Goal: Information Seeking & Learning: Learn about a topic

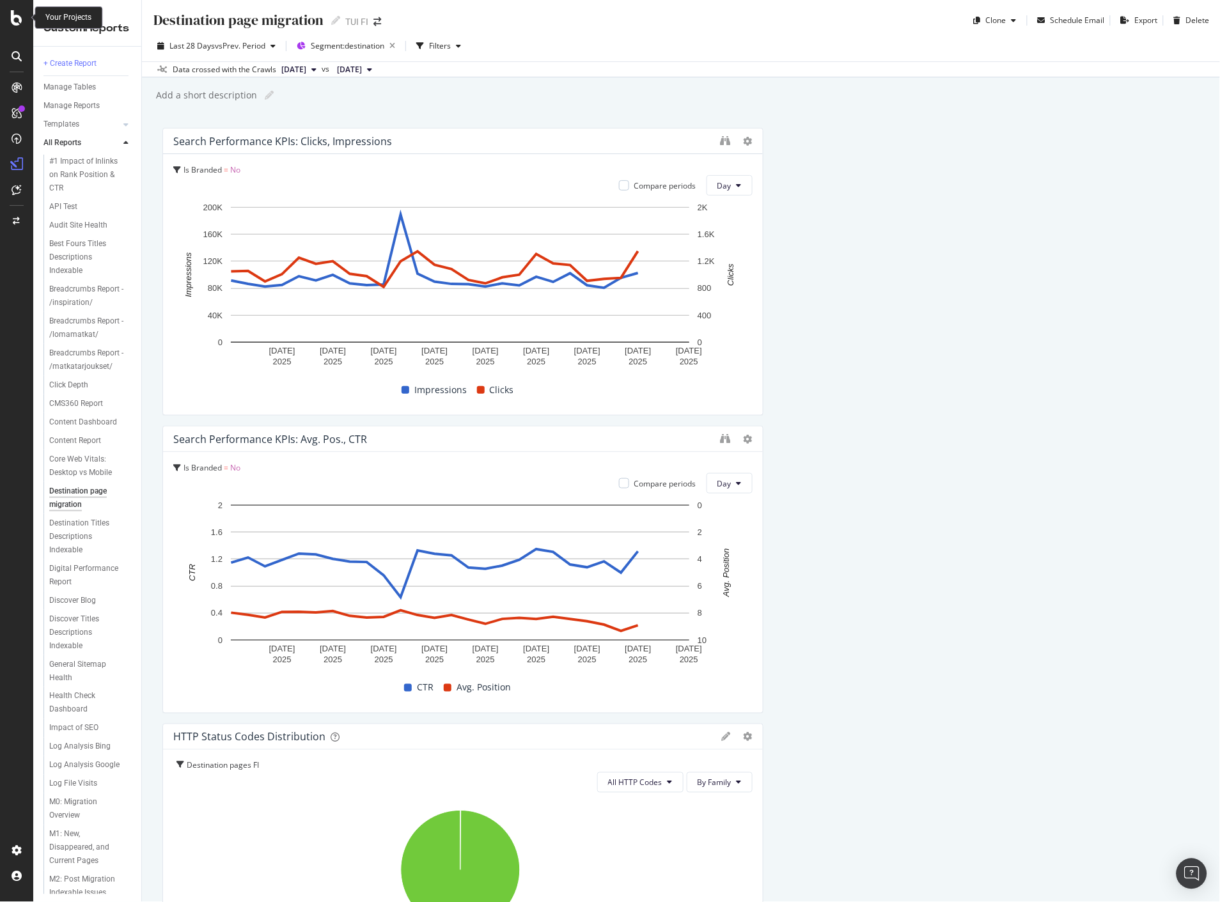
click at [22, 23] on div at bounding box center [16, 17] width 31 height 15
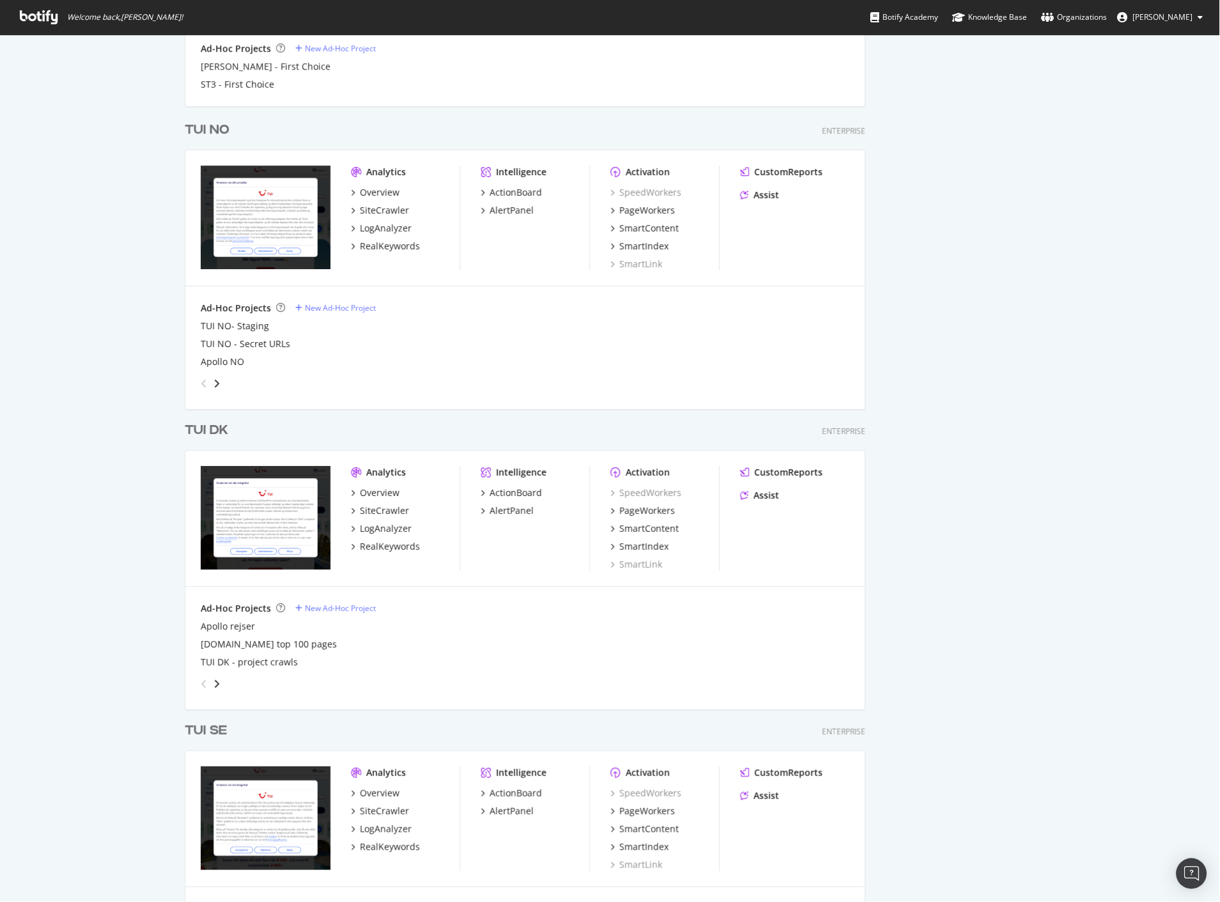
scroll to position [994, 0]
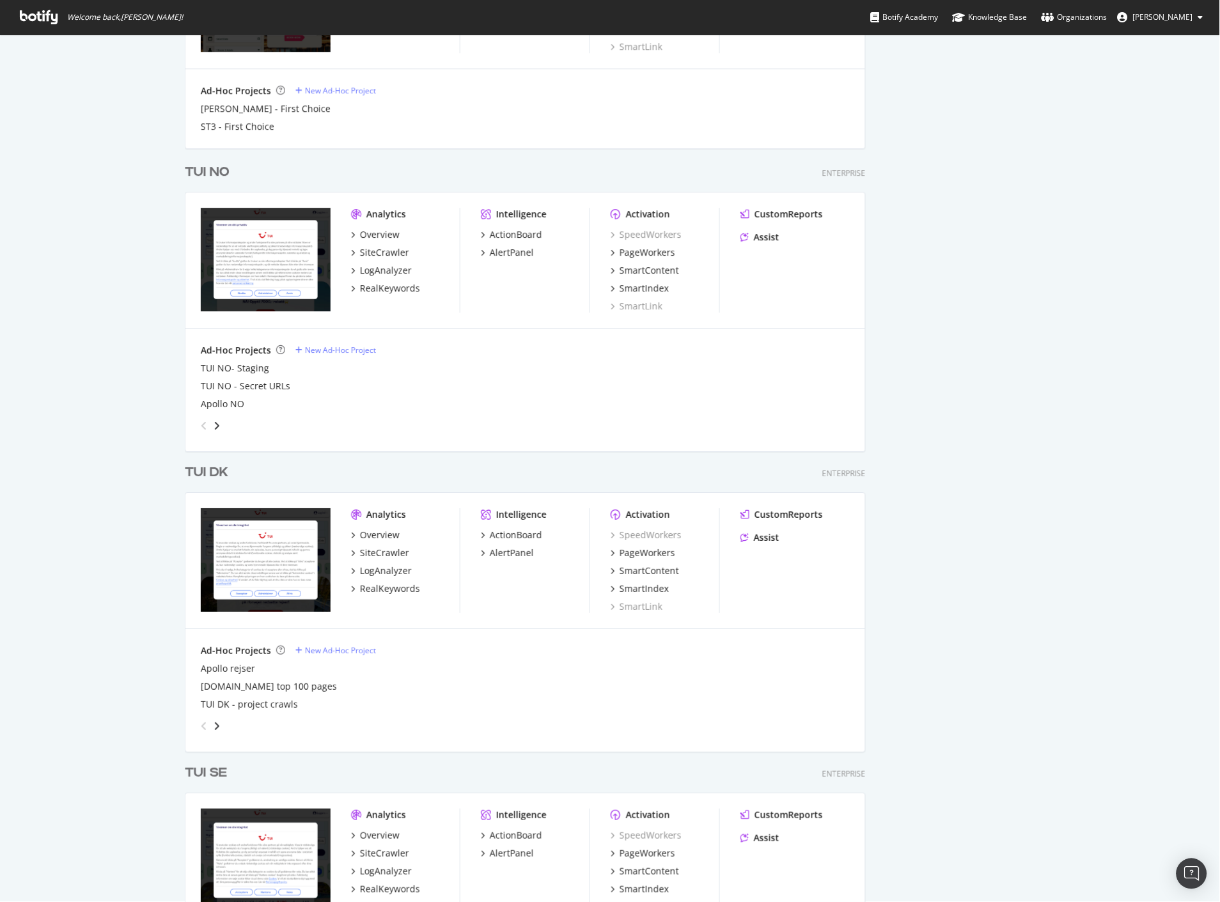
click at [207, 173] on div "TUI NO" at bounding box center [207, 172] width 45 height 19
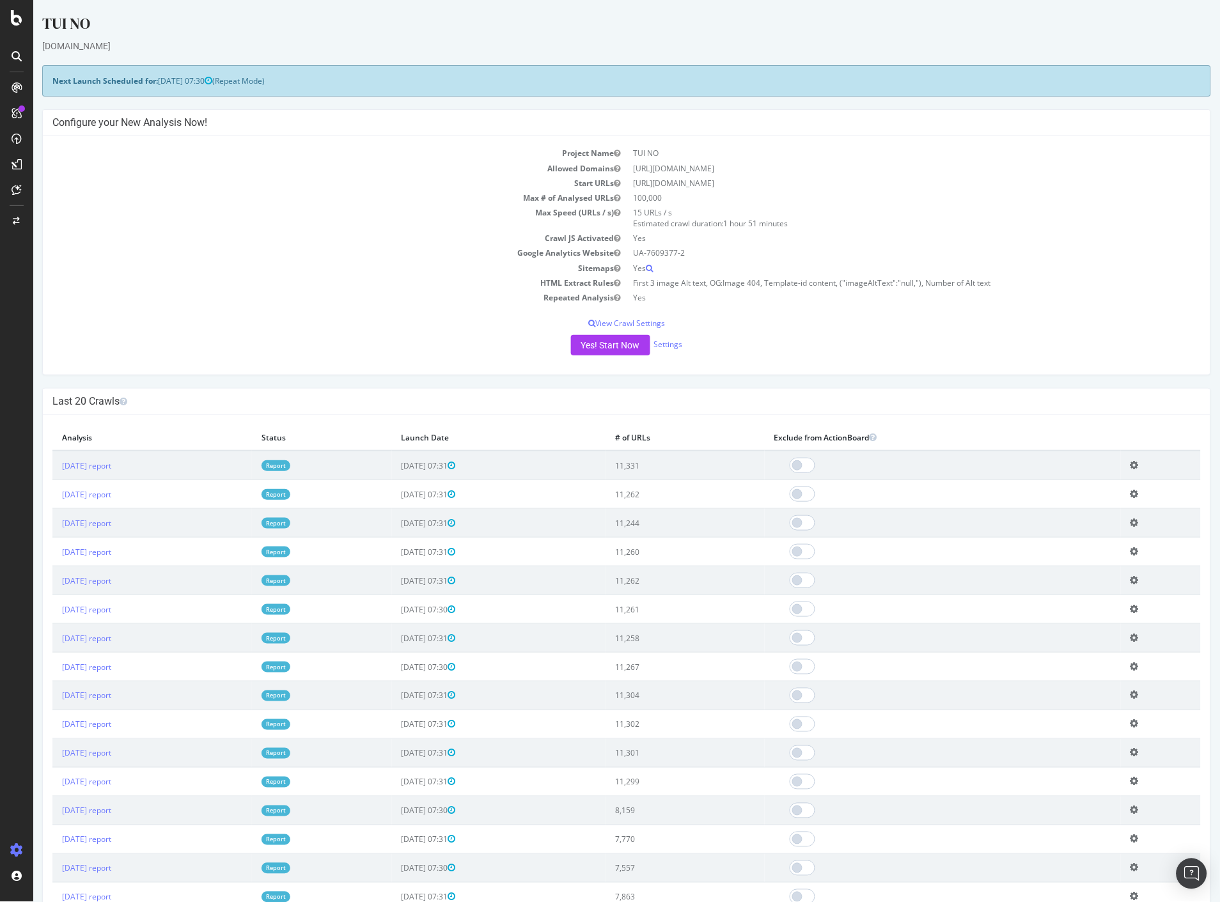
click at [290, 469] on link "Report" at bounding box center [275, 465] width 29 height 11
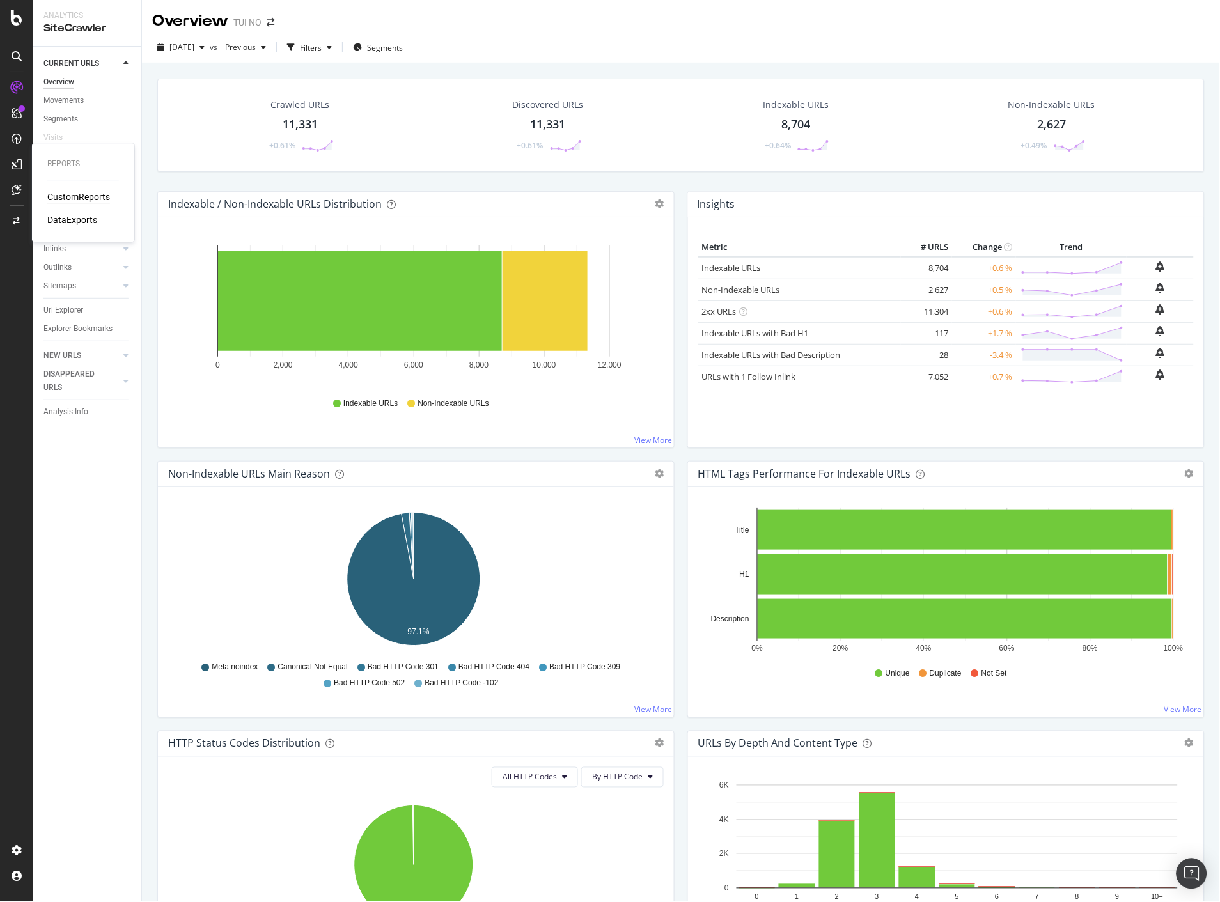
click at [74, 203] on div "CustomReports" at bounding box center [78, 197] width 63 height 13
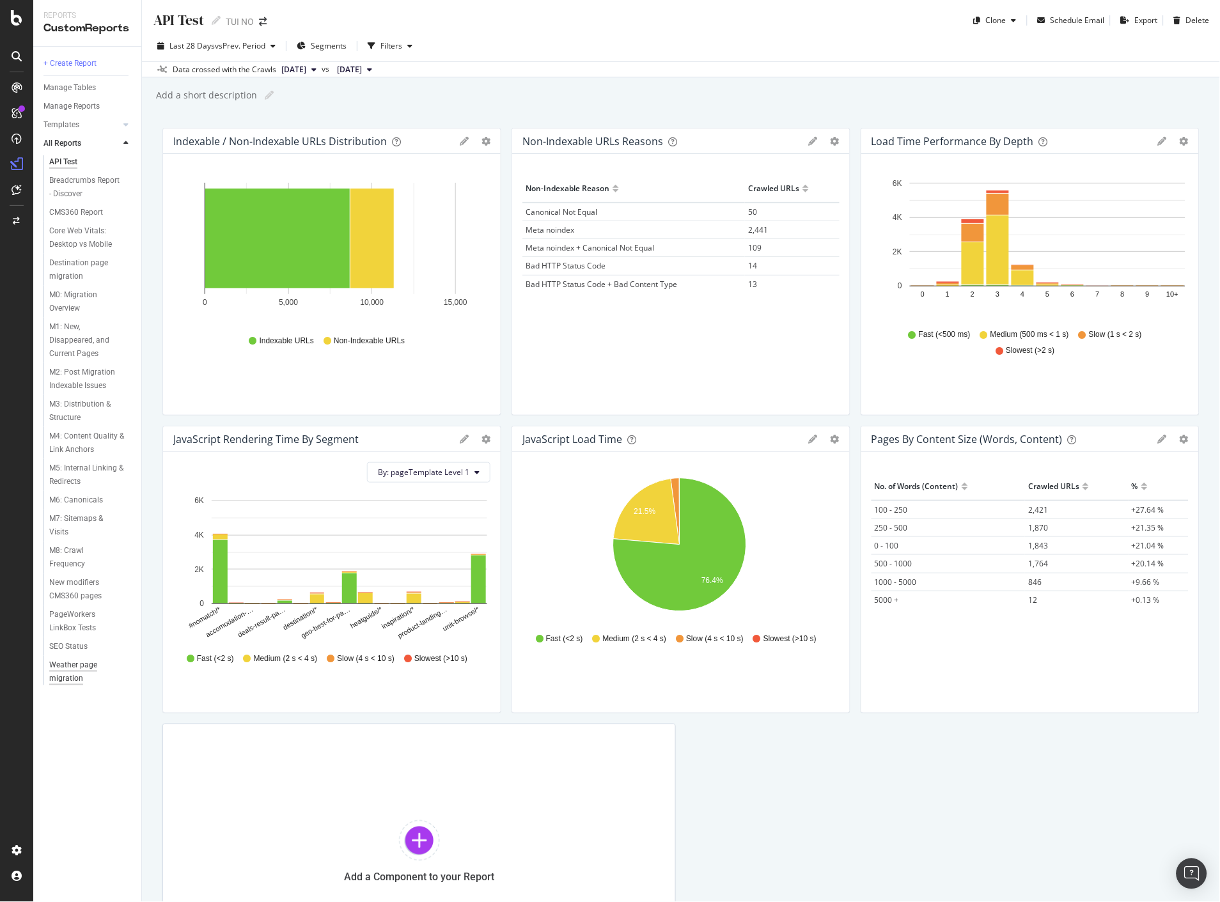
click at [70, 669] on div "Weather page migration" at bounding box center [85, 672] width 72 height 27
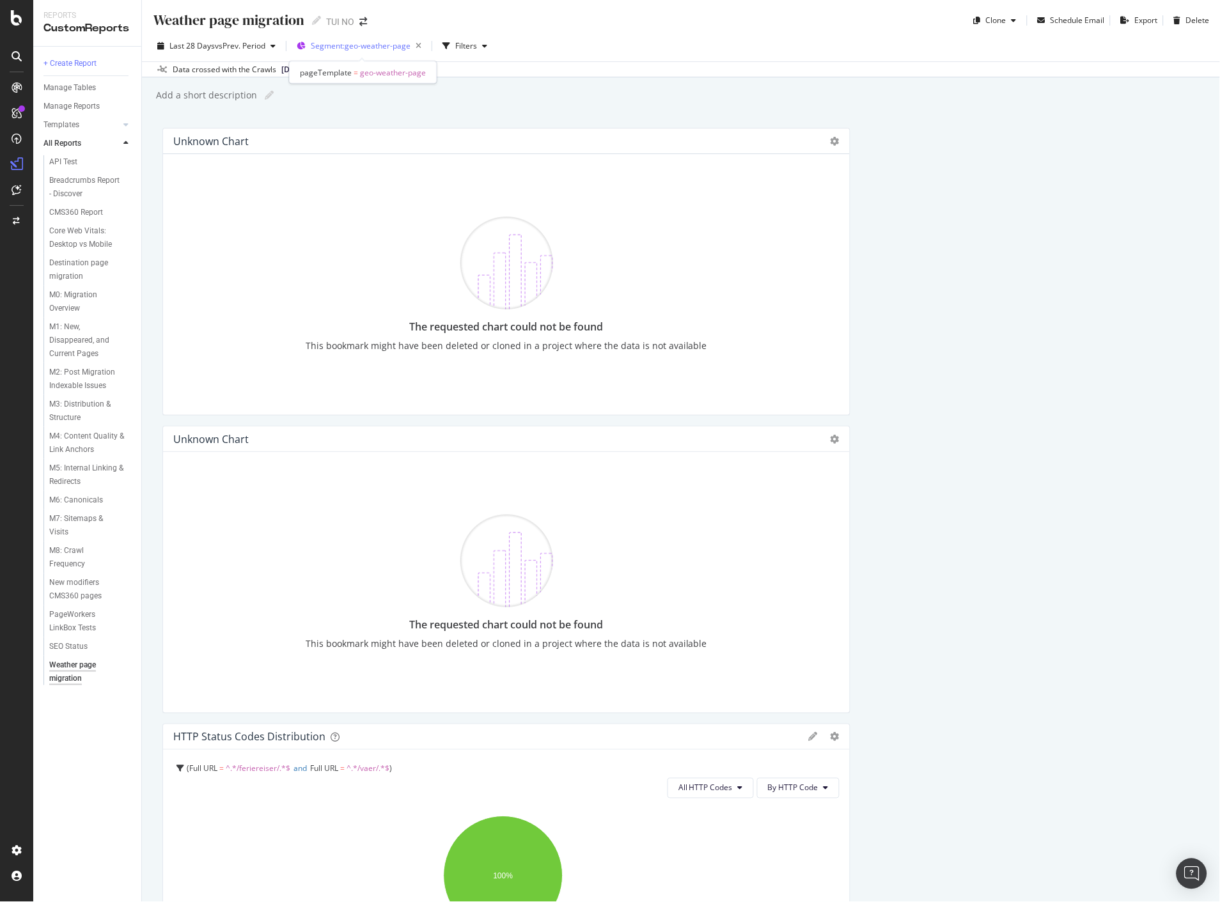
click at [382, 42] on span "Segment: geo-weather-page" at bounding box center [361, 45] width 100 height 11
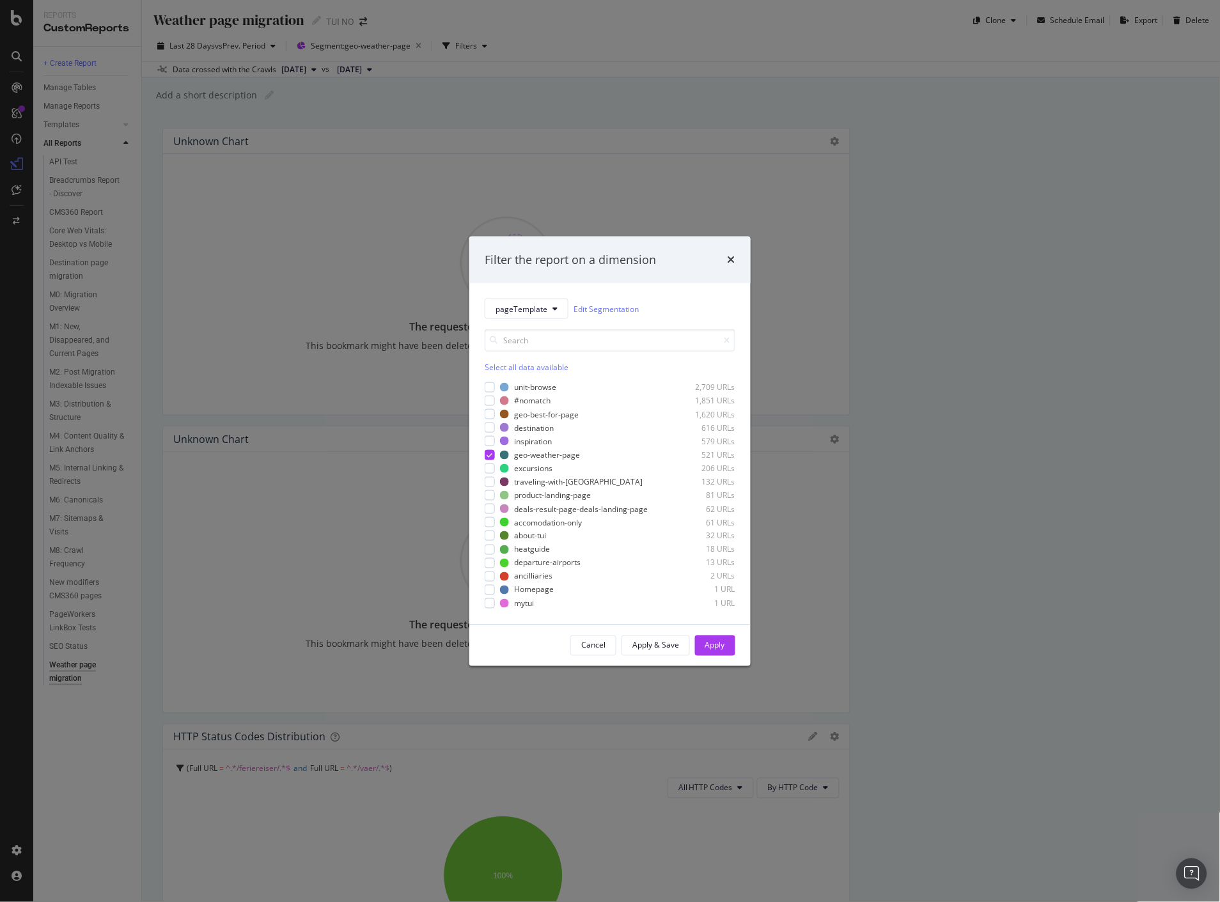
click at [961, 316] on div "Filter the report on a dimension pageTemplate Edit Segmentation Select all data…" at bounding box center [610, 451] width 1220 height 902
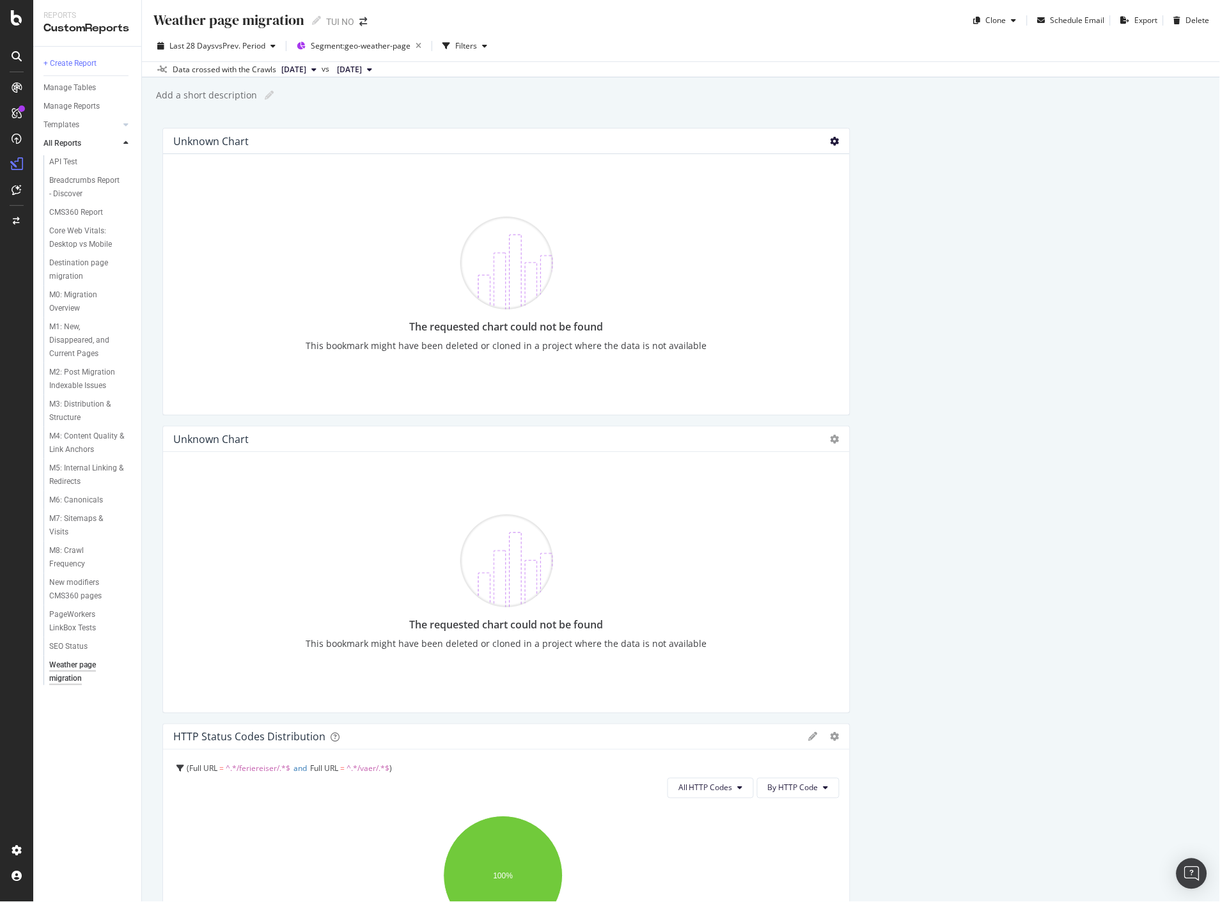
click at [831, 141] on icon at bounding box center [835, 141] width 9 height 9
click at [537, 147] on div "Unknown chart" at bounding box center [495, 141] width 645 height 13
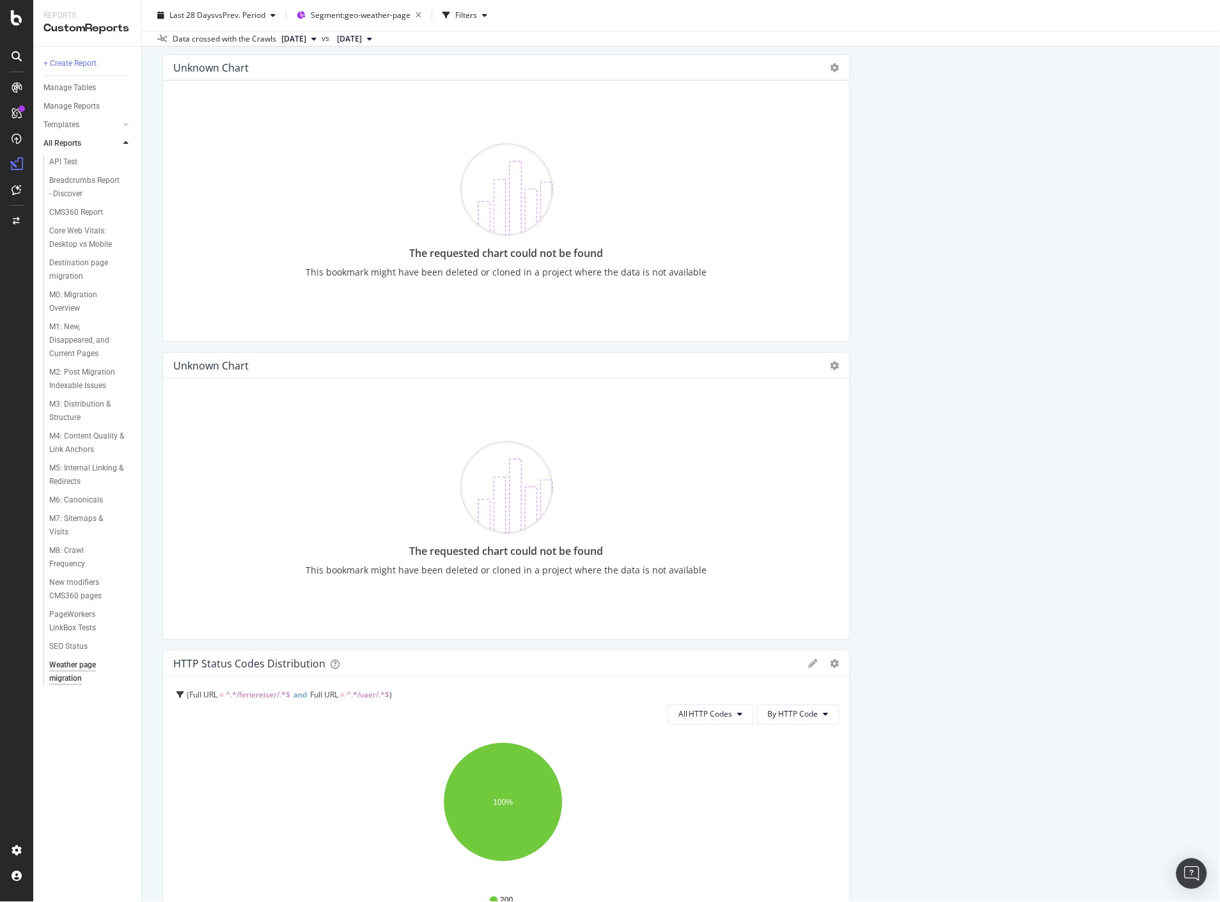
scroll to position [71, 0]
click at [831, 74] on icon at bounding box center [835, 70] width 9 height 9
click at [570, 107] on div "The requested chart could not be found This bookmark might have been deleted or…" at bounding box center [506, 213] width 595 height 240
click at [501, 184] on img at bounding box center [506, 192] width 93 height 93
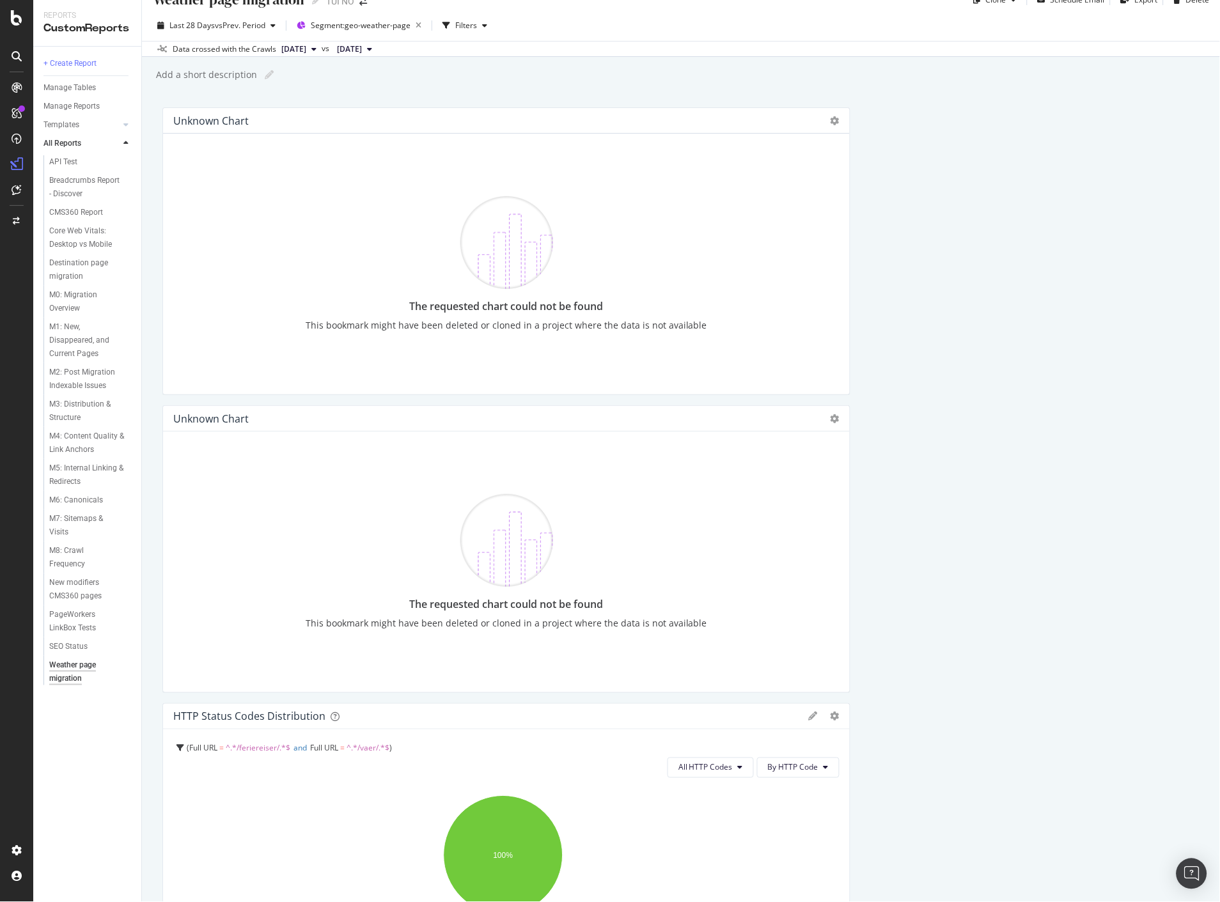
scroll to position [0, 0]
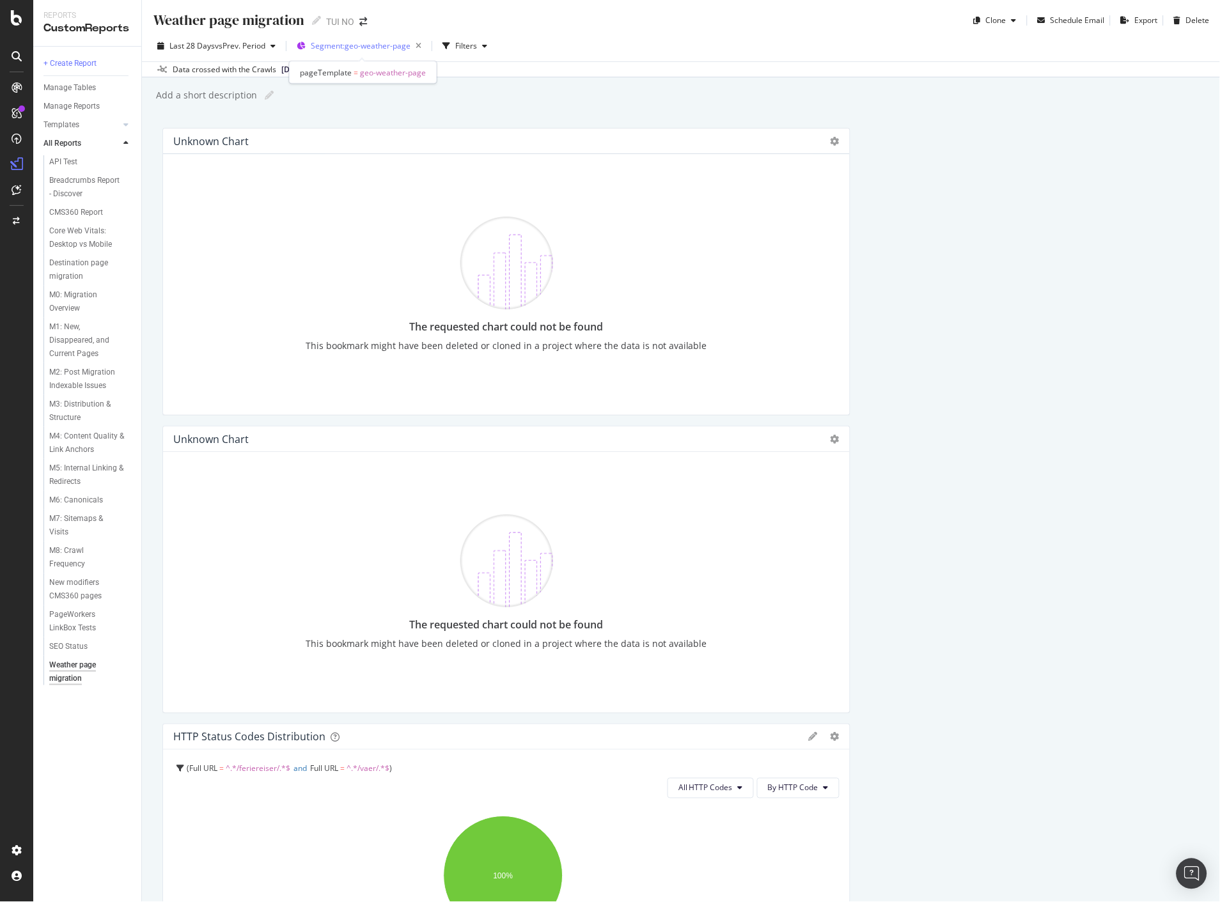
click at [358, 47] on span "Segment: geo-weather-page" at bounding box center [361, 45] width 100 height 11
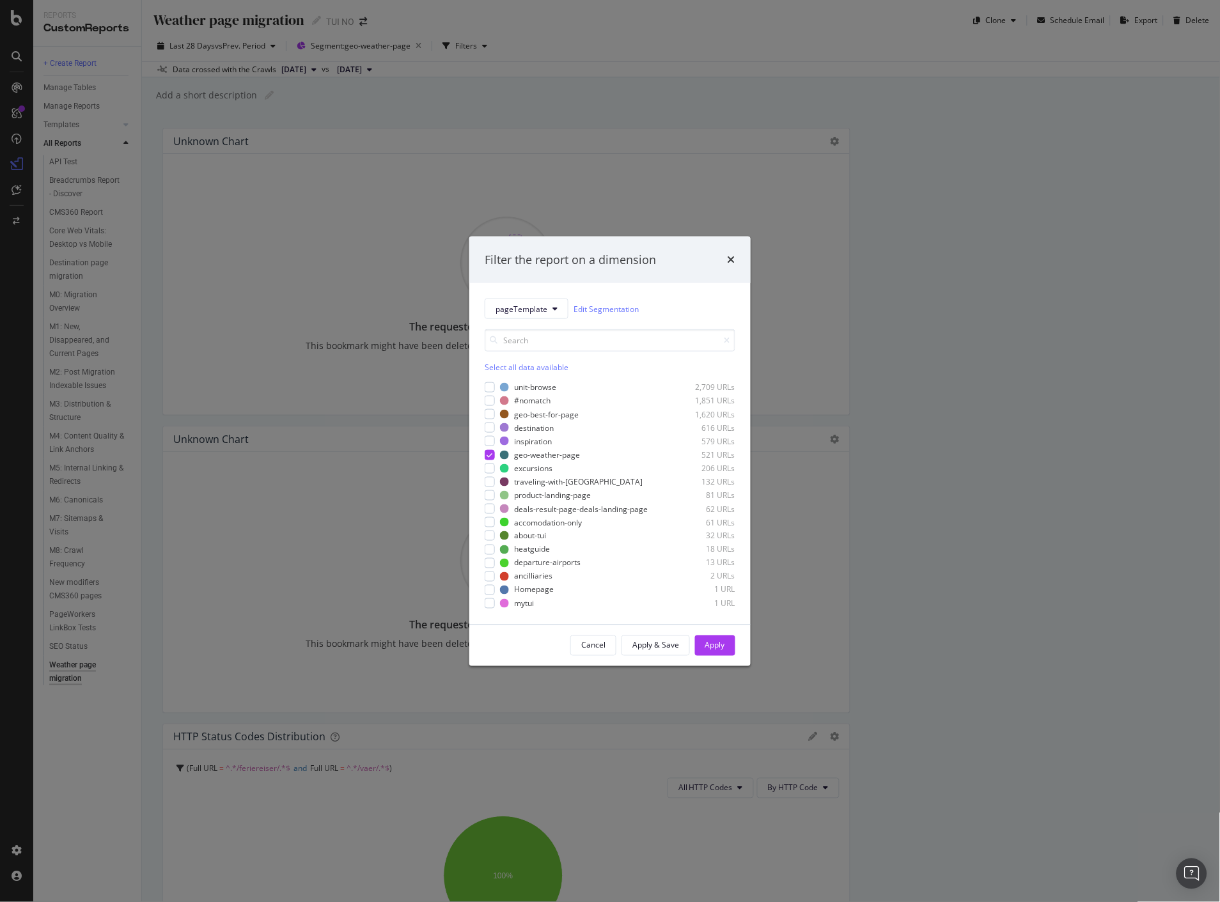
click at [1020, 537] on div "Filter the report on a dimension pageTemplate Edit Segmentation Select all data…" at bounding box center [610, 451] width 1220 height 902
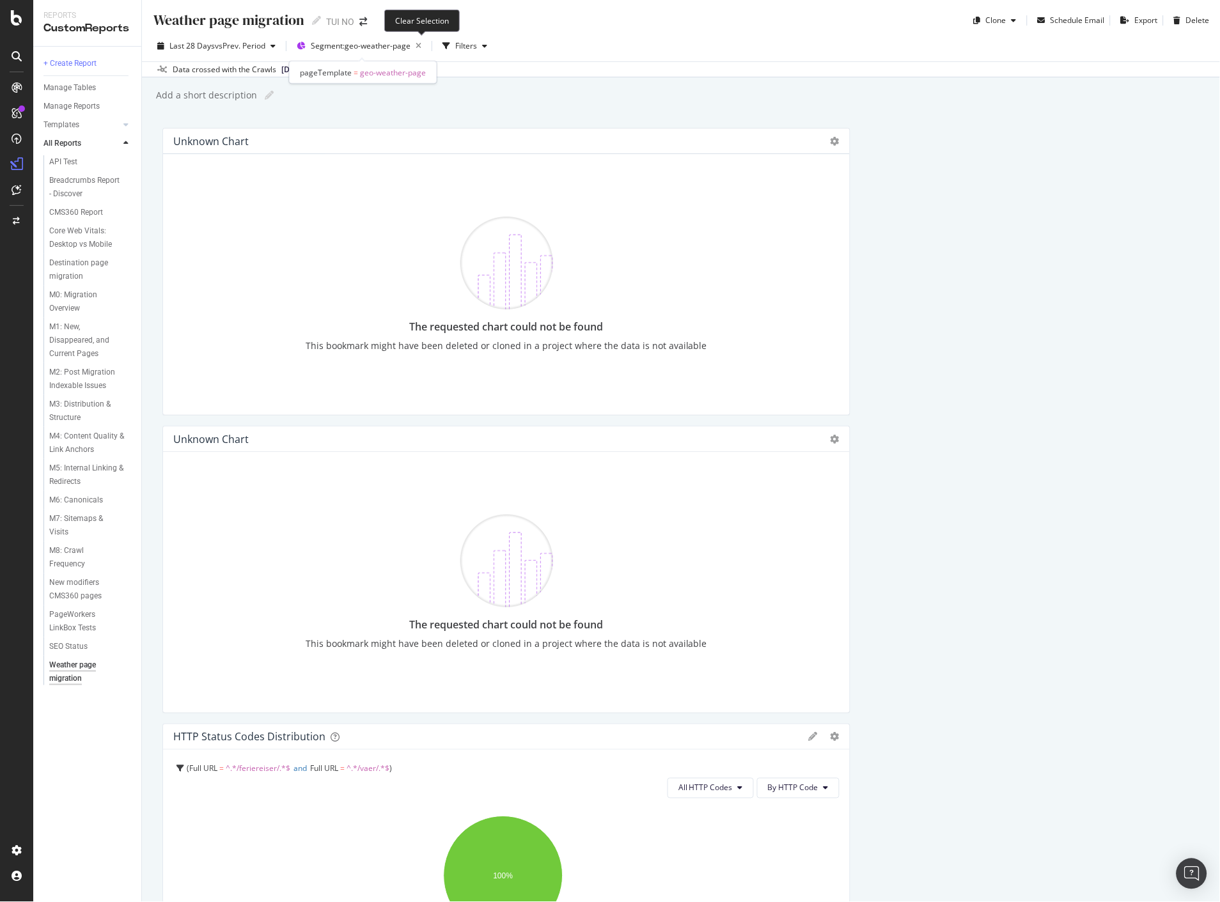
click at [424, 43] on icon "button" at bounding box center [419, 46] width 16 height 18
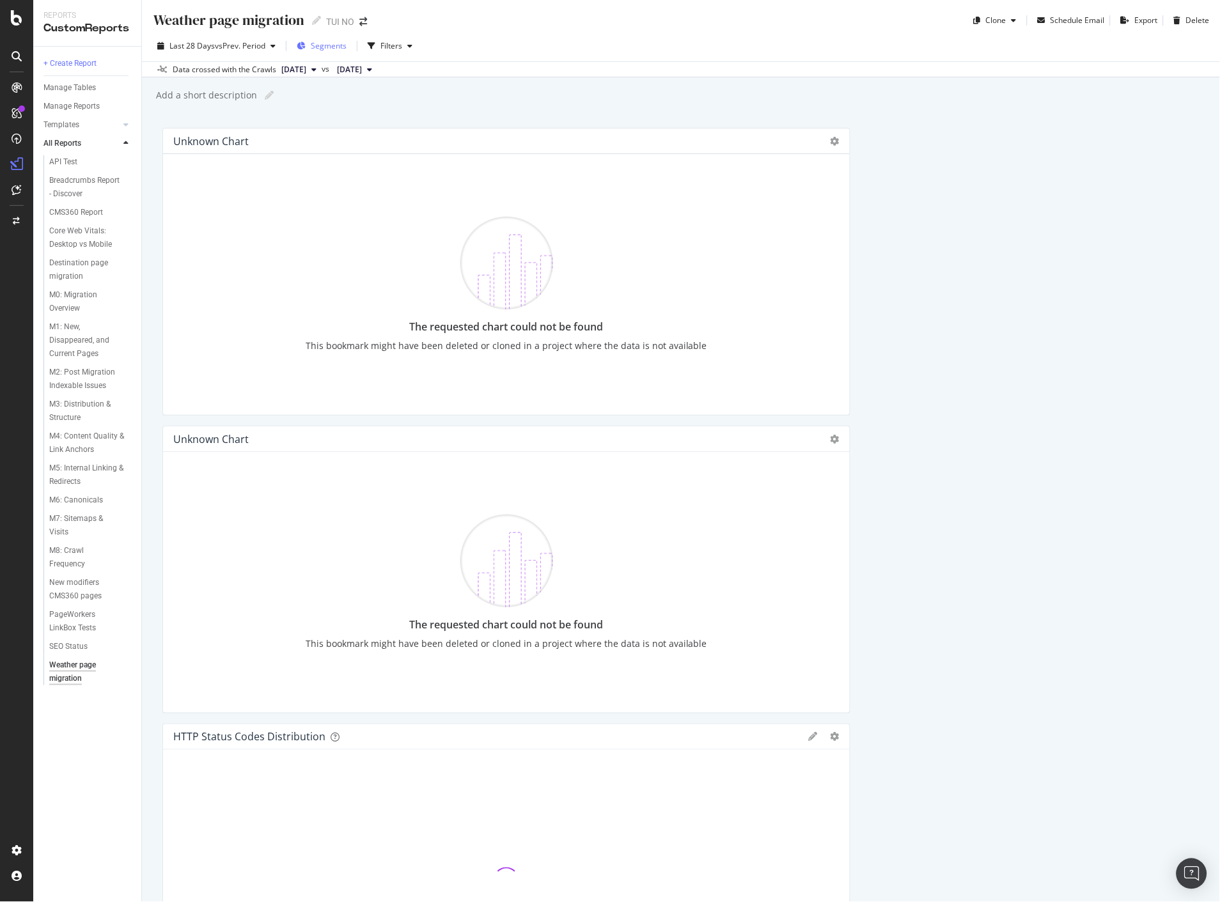
click at [352, 46] on button "Segments" at bounding box center [322, 46] width 60 height 20
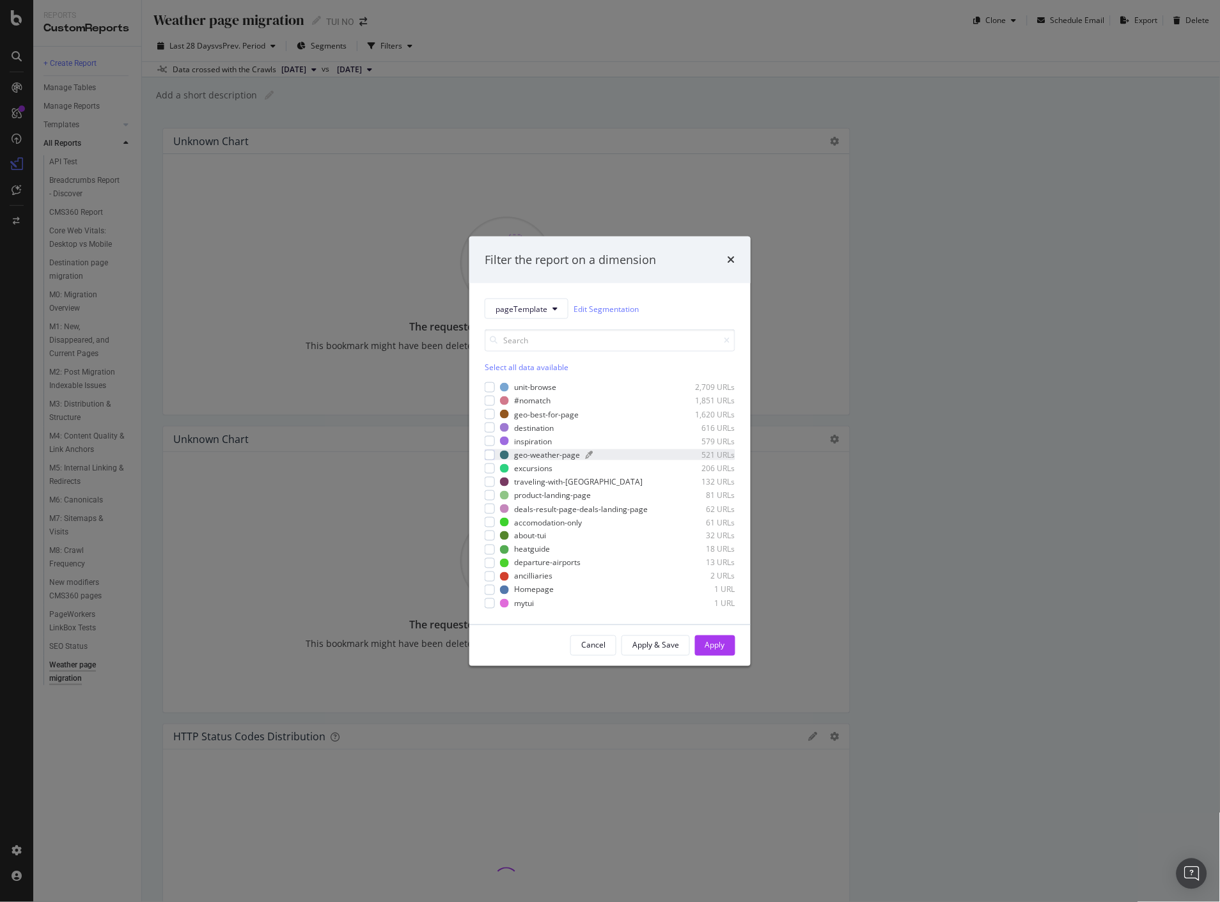
click at [571, 451] on div "geo-weather-page" at bounding box center [547, 455] width 66 height 11
click at [720, 646] on div "Apply" at bounding box center [715, 645] width 20 height 11
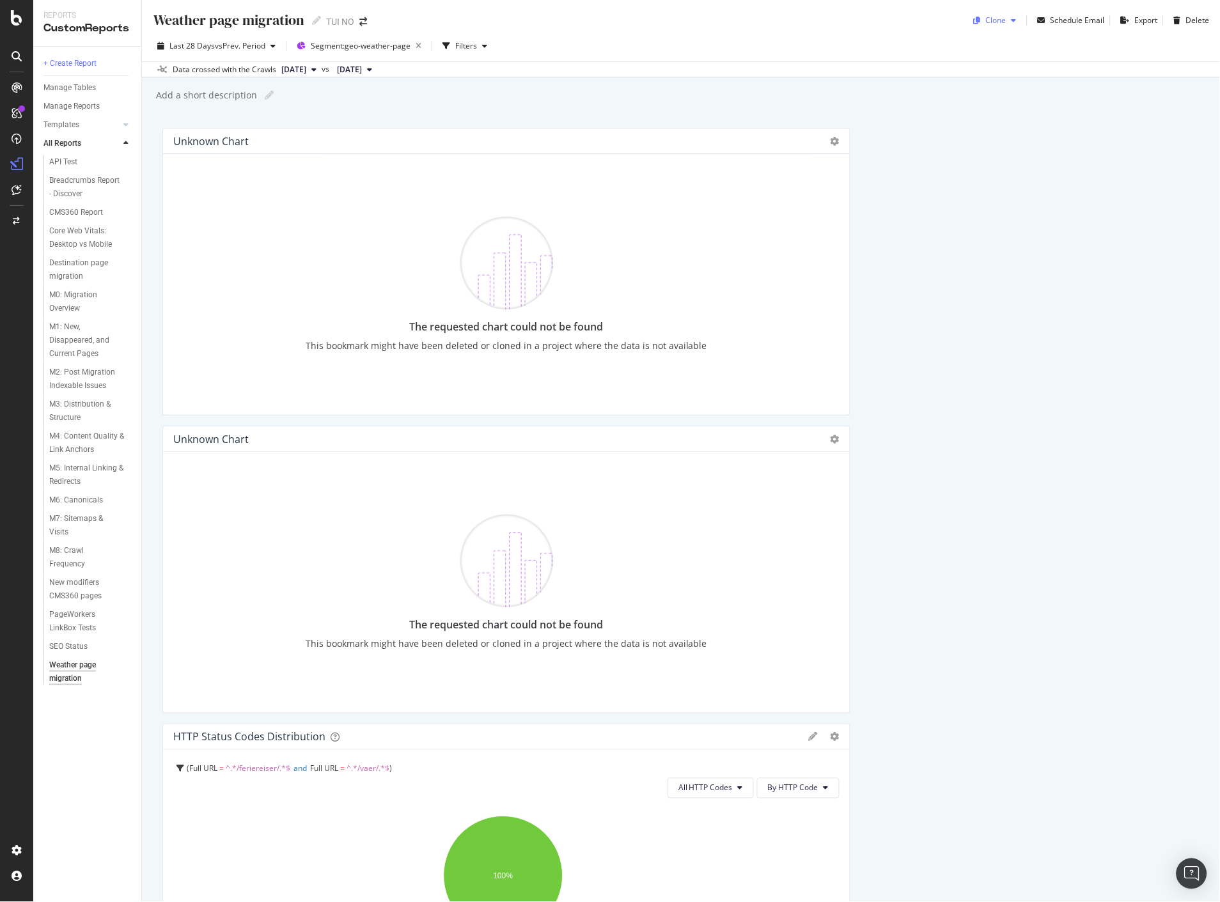
click at [994, 19] on div "Clone" at bounding box center [996, 20] width 20 height 11
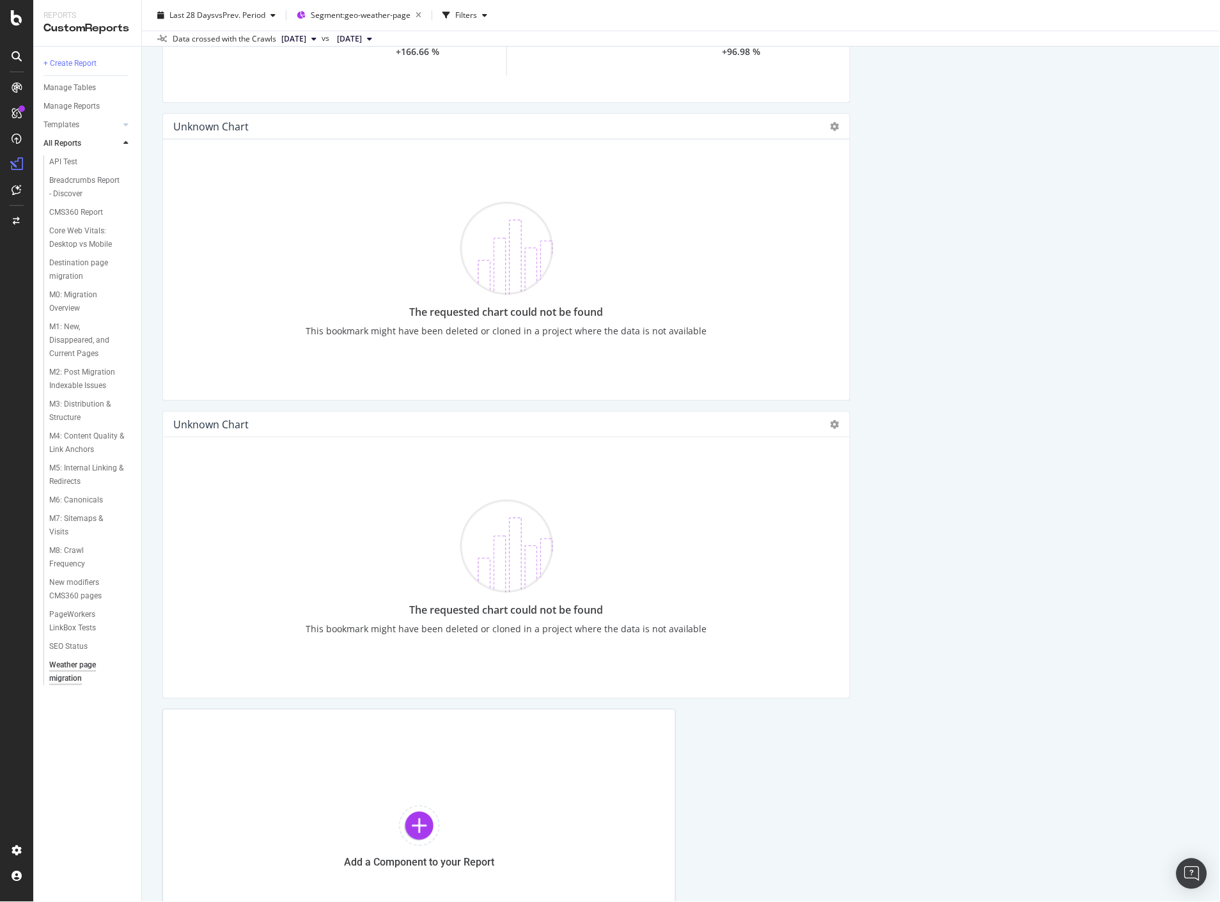
scroll to position [3122, 0]
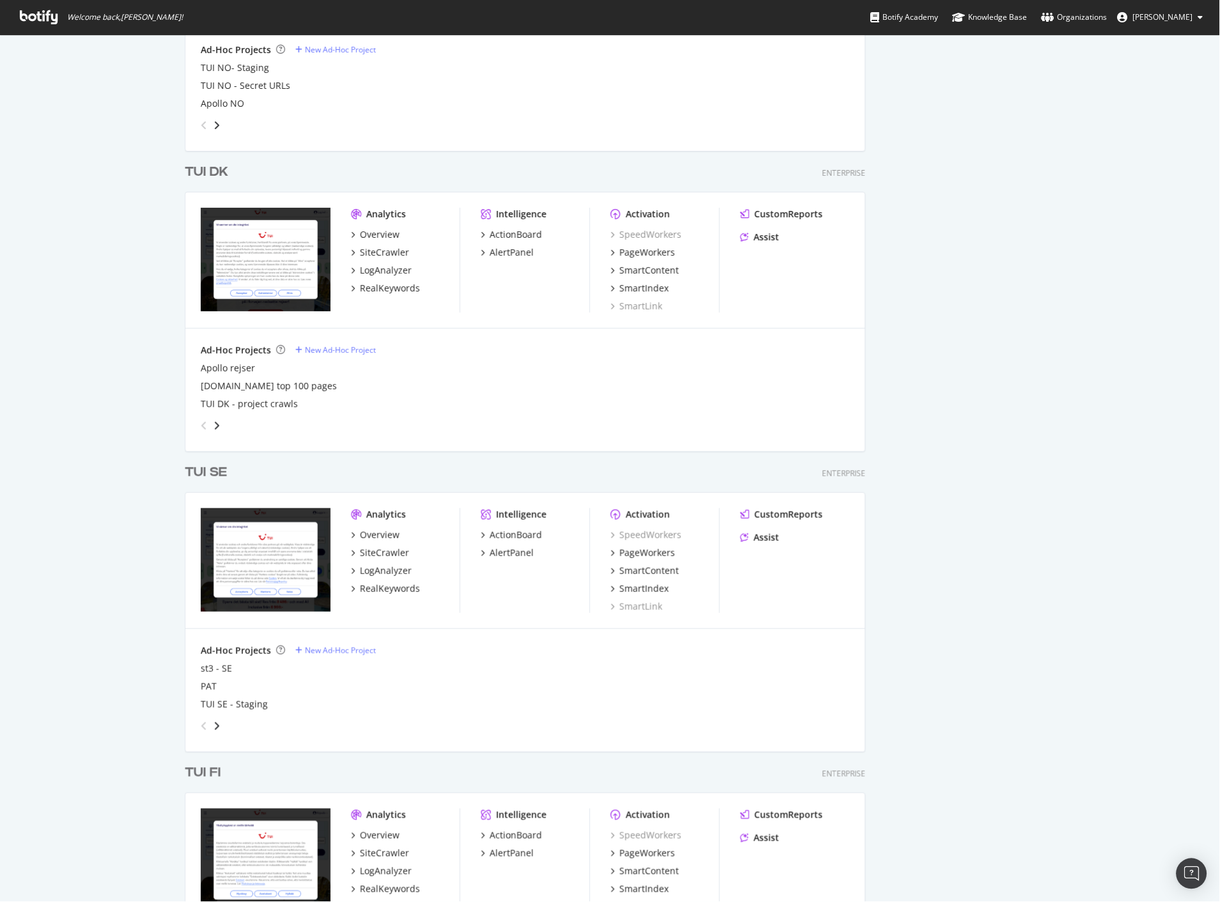
scroll to position [1421, 0]
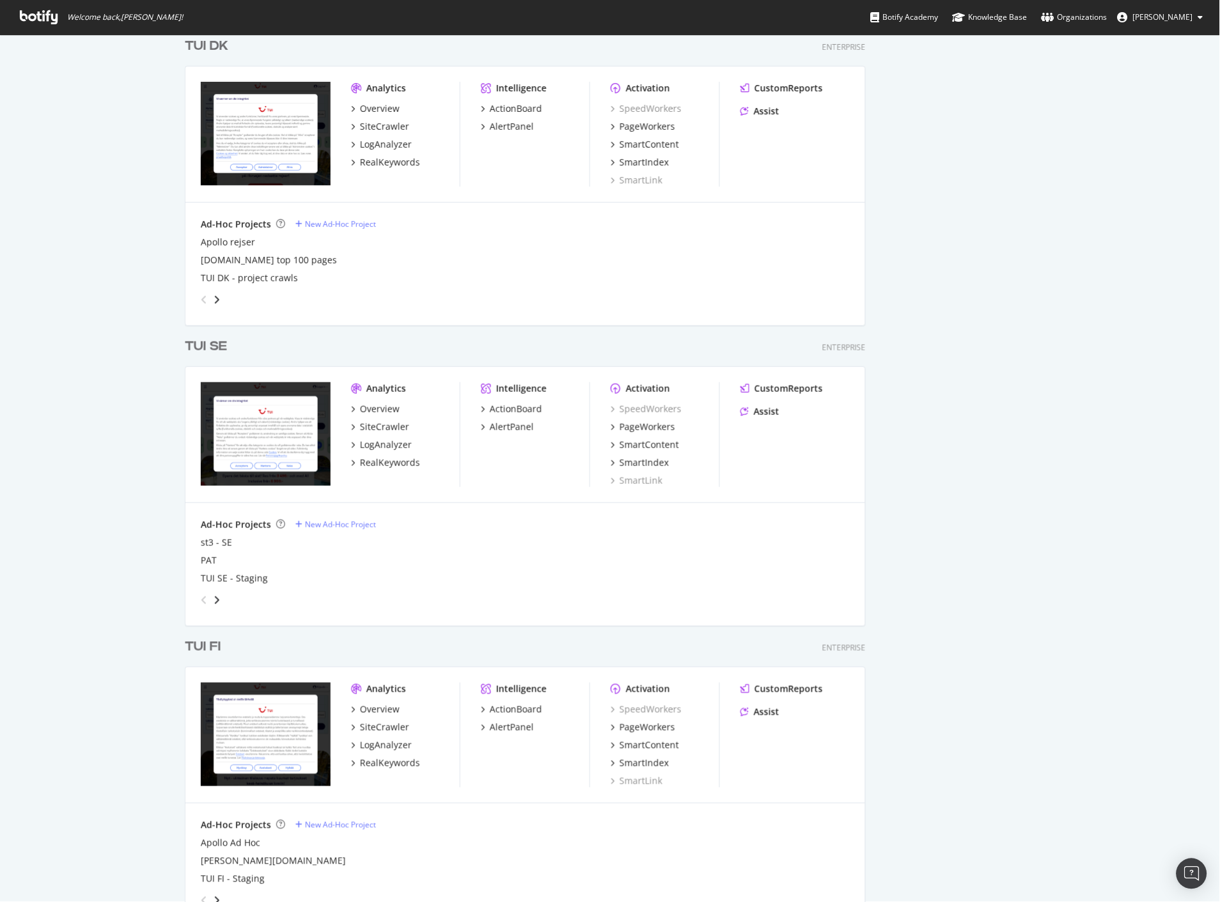
click at [208, 647] on div "TUI FI" at bounding box center [203, 647] width 36 height 19
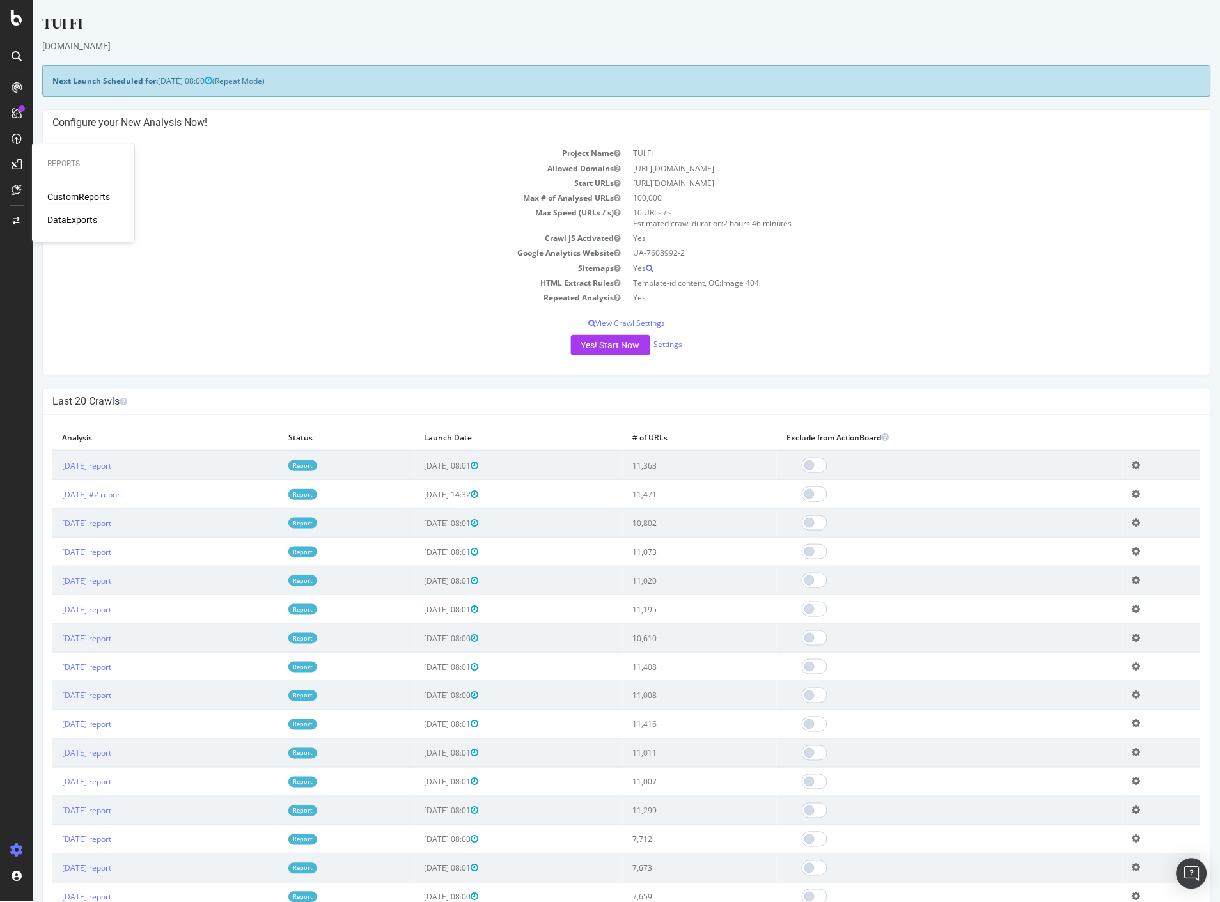
click at [60, 192] on div "CustomReports" at bounding box center [78, 197] width 63 height 13
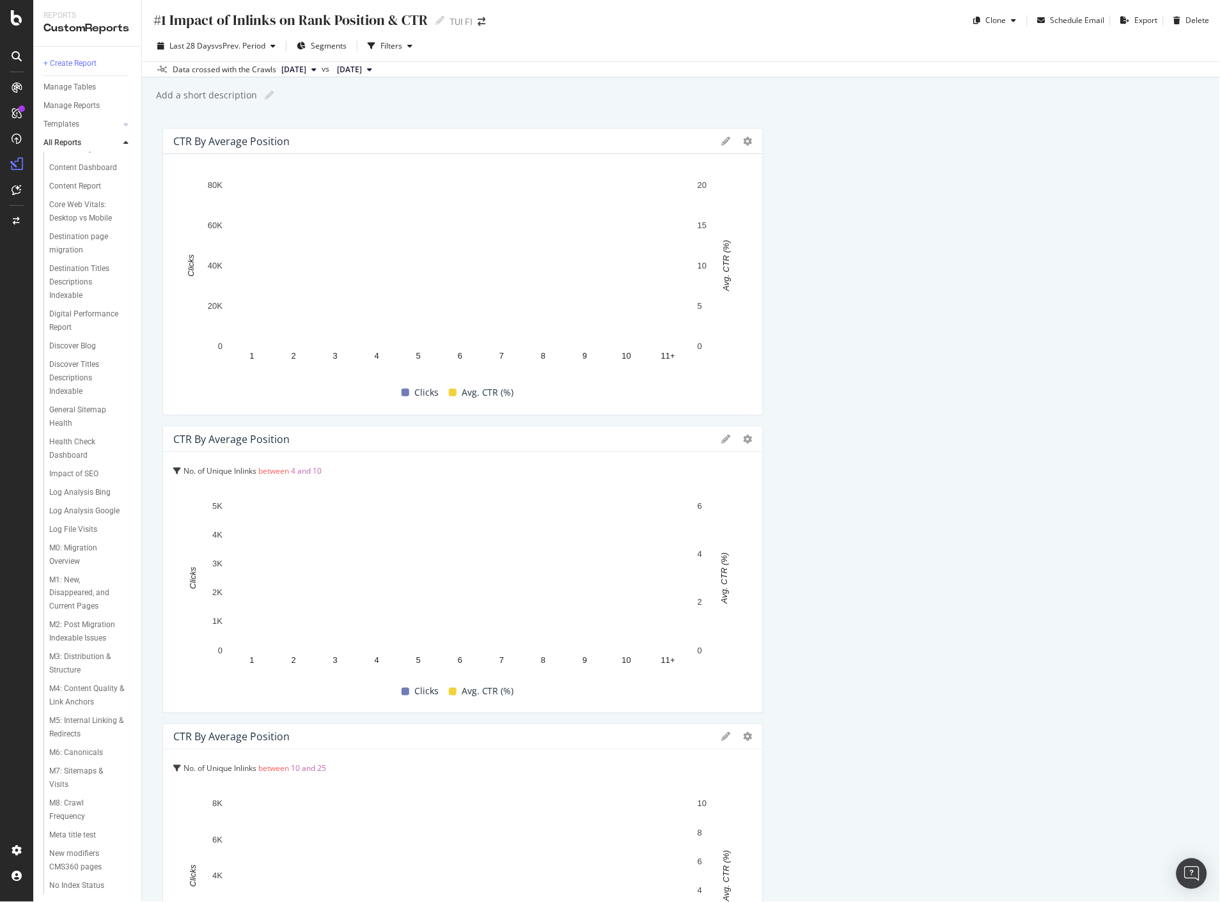
scroll to position [142, 0]
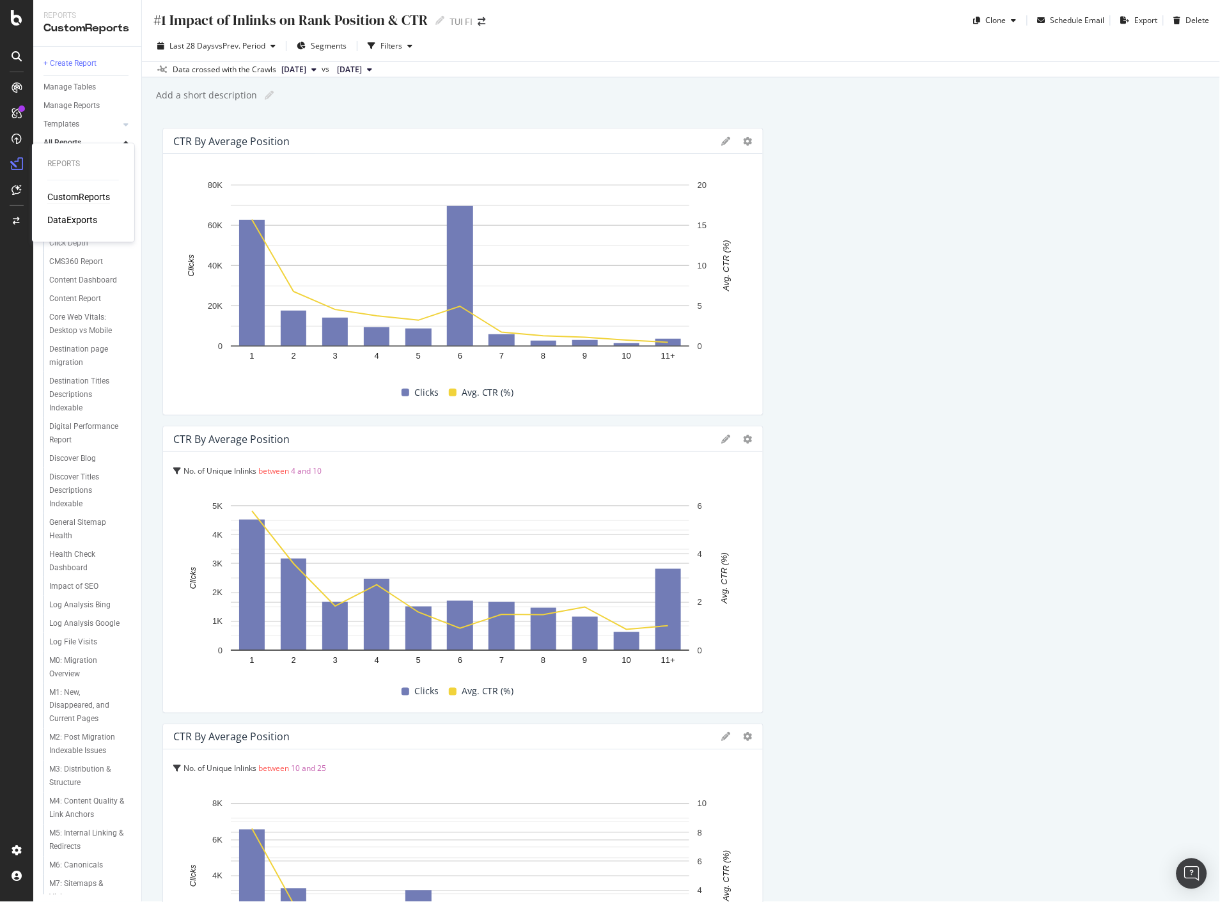
click at [50, 196] on div "CustomReports" at bounding box center [78, 197] width 63 height 13
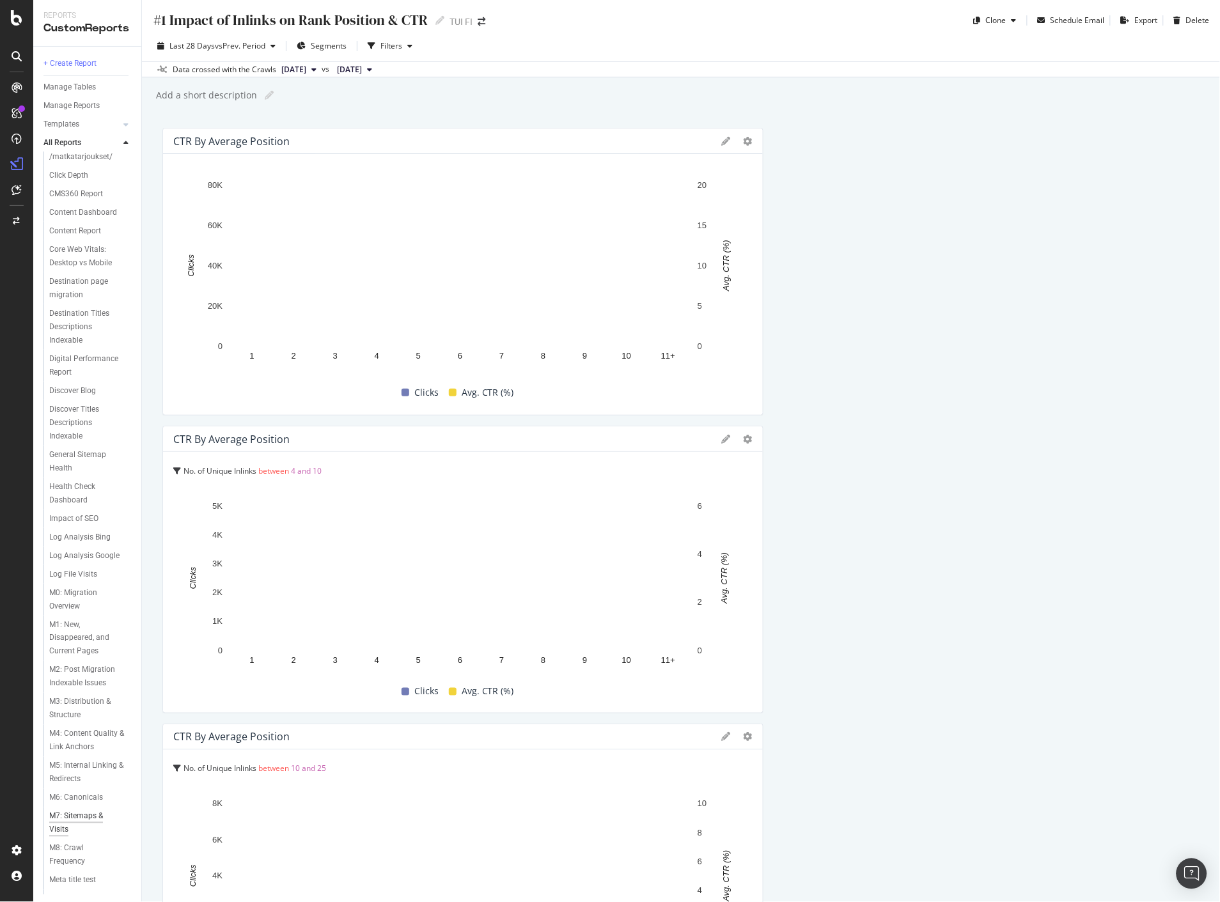
scroll to position [440, 0]
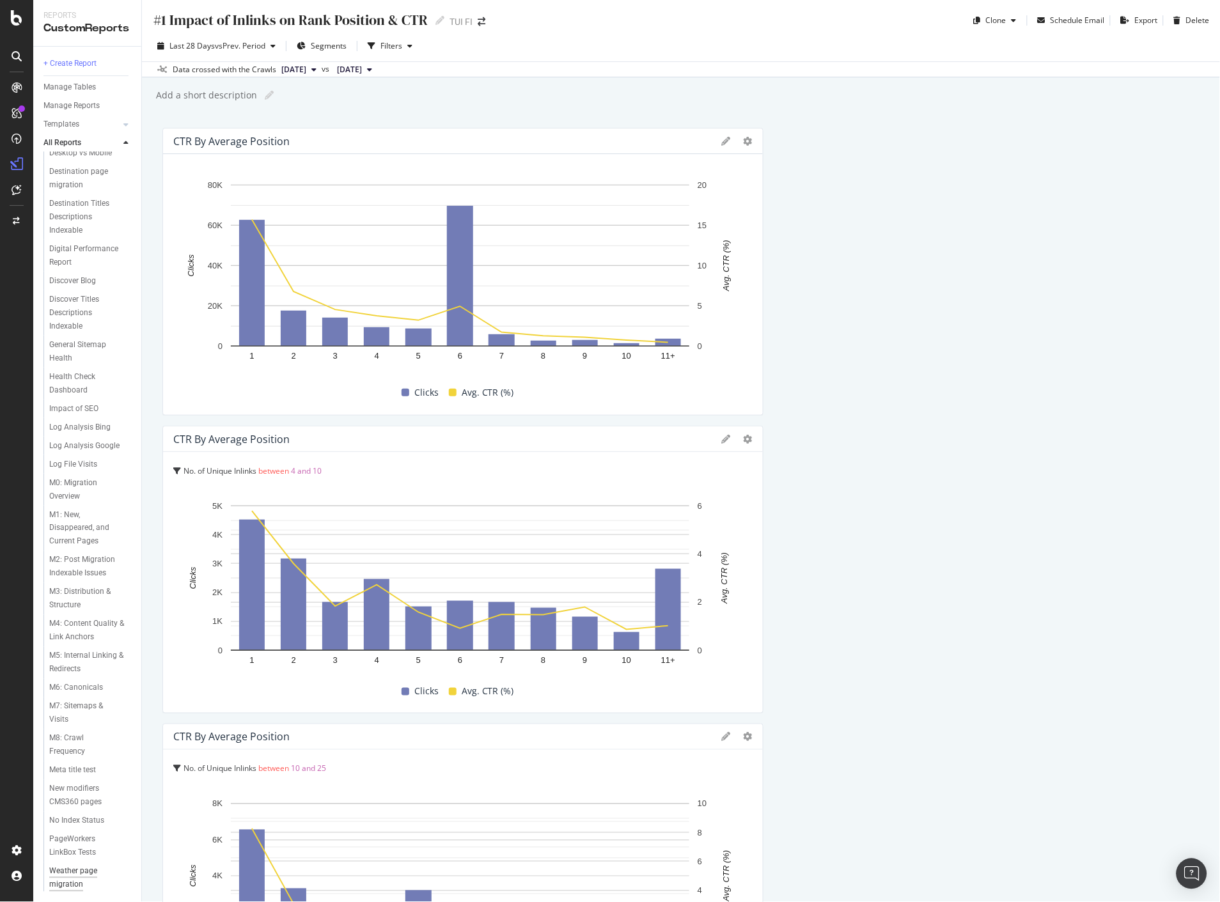
click at [77, 878] on div "Weather page migration" at bounding box center [85, 878] width 72 height 27
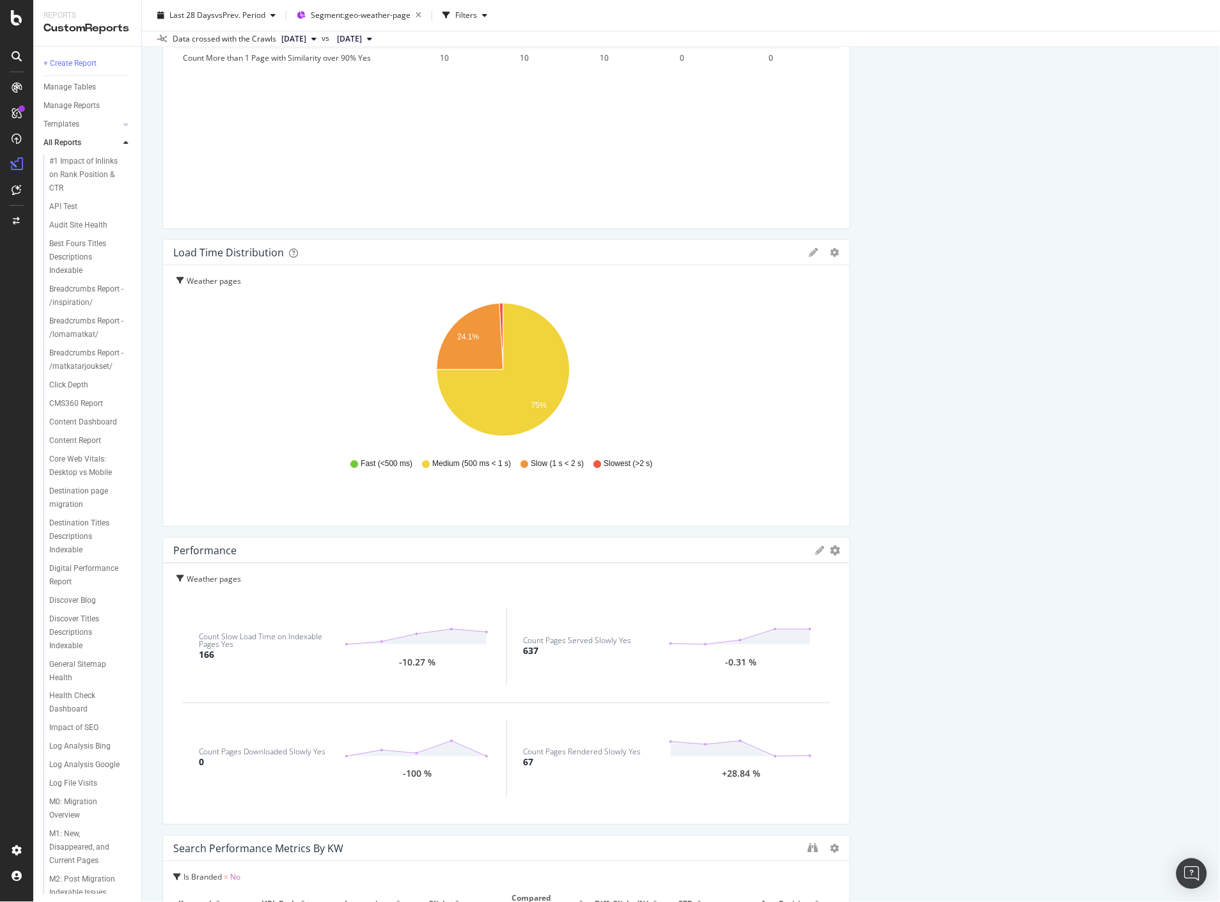
scroll to position [2060, 0]
